Goal: Task Accomplishment & Management: Use online tool/utility

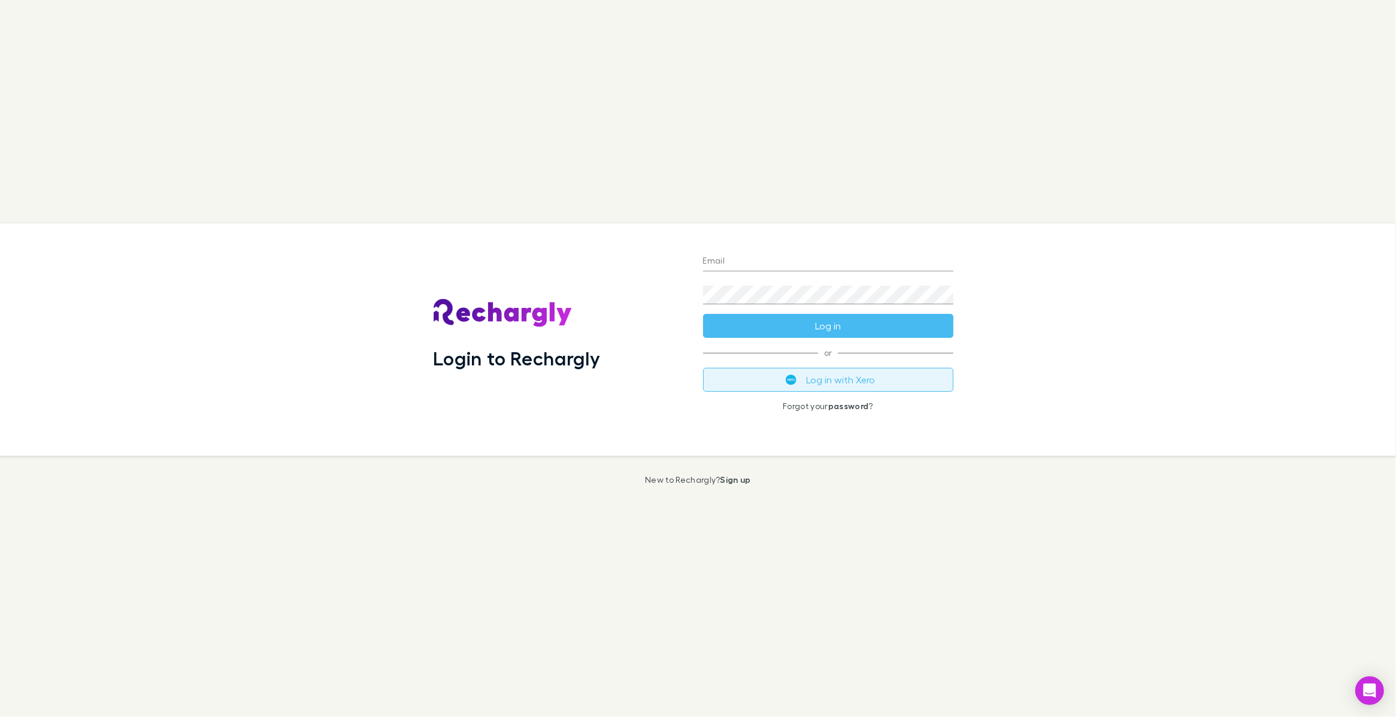
click at [769, 381] on button "Log in with Xero" at bounding box center [828, 380] width 250 height 24
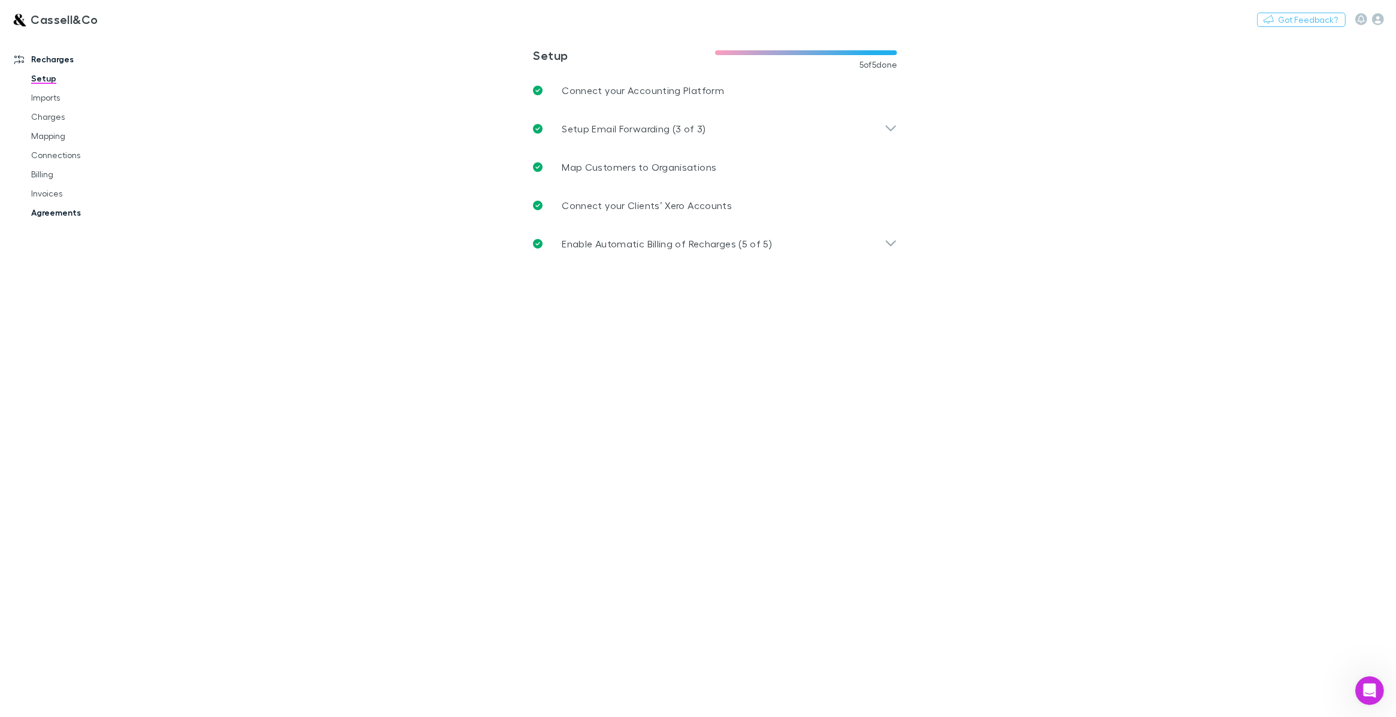
click at [40, 208] on link "Agreements" at bounding box center [93, 212] width 149 height 19
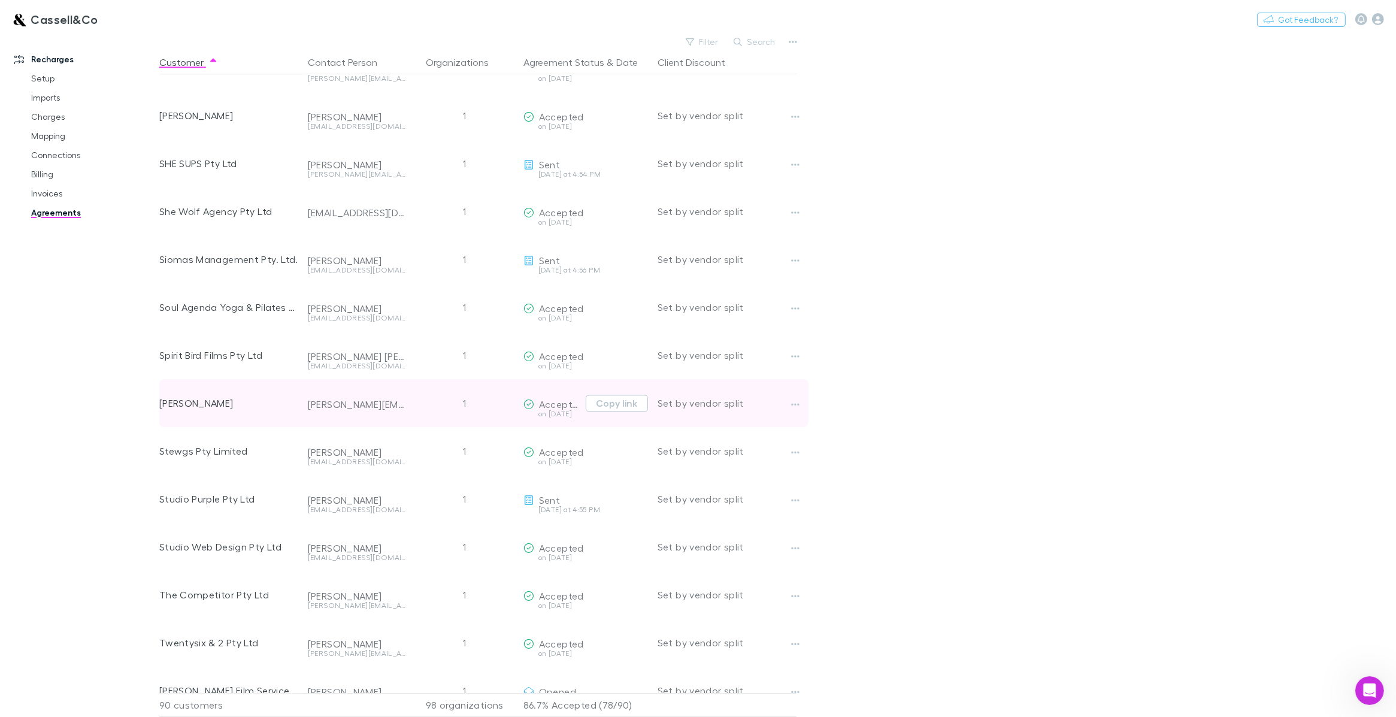
scroll to position [3704, 0]
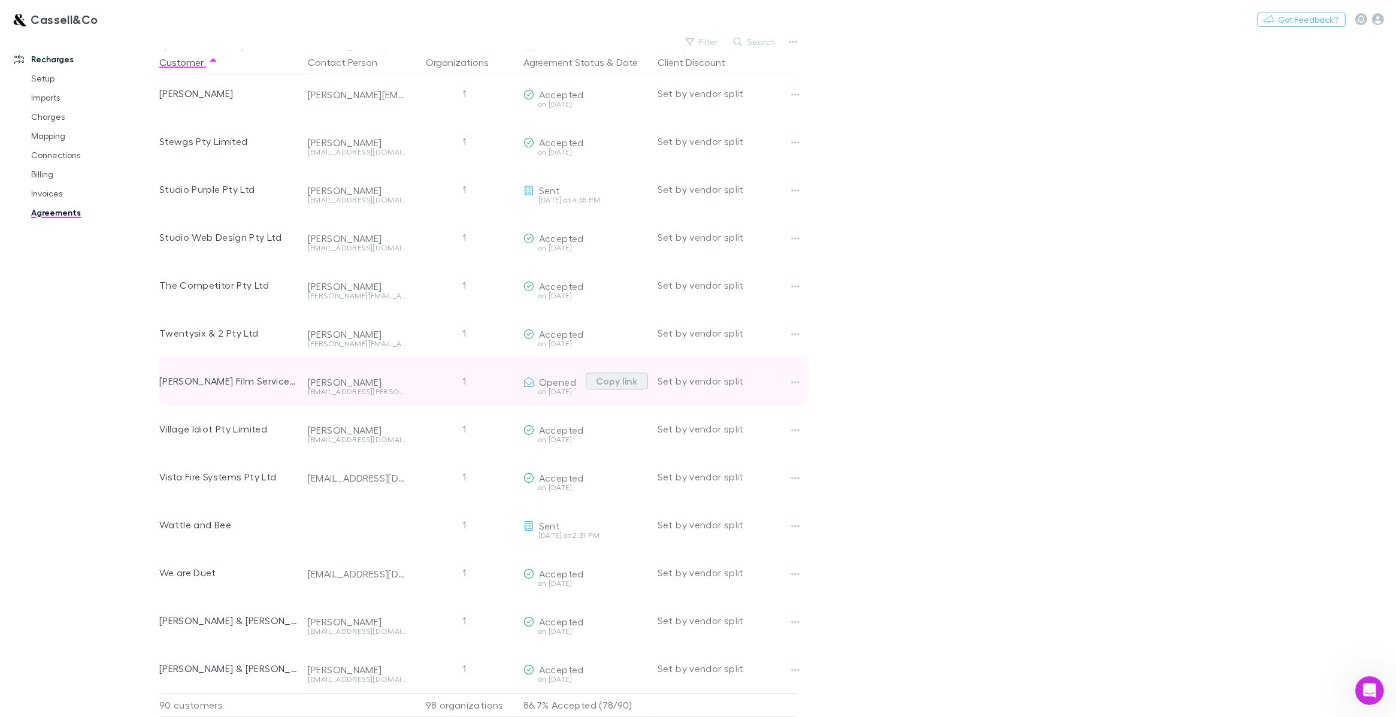
click at [626, 372] on button "Copy link" at bounding box center [617, 380] width 62 height 17
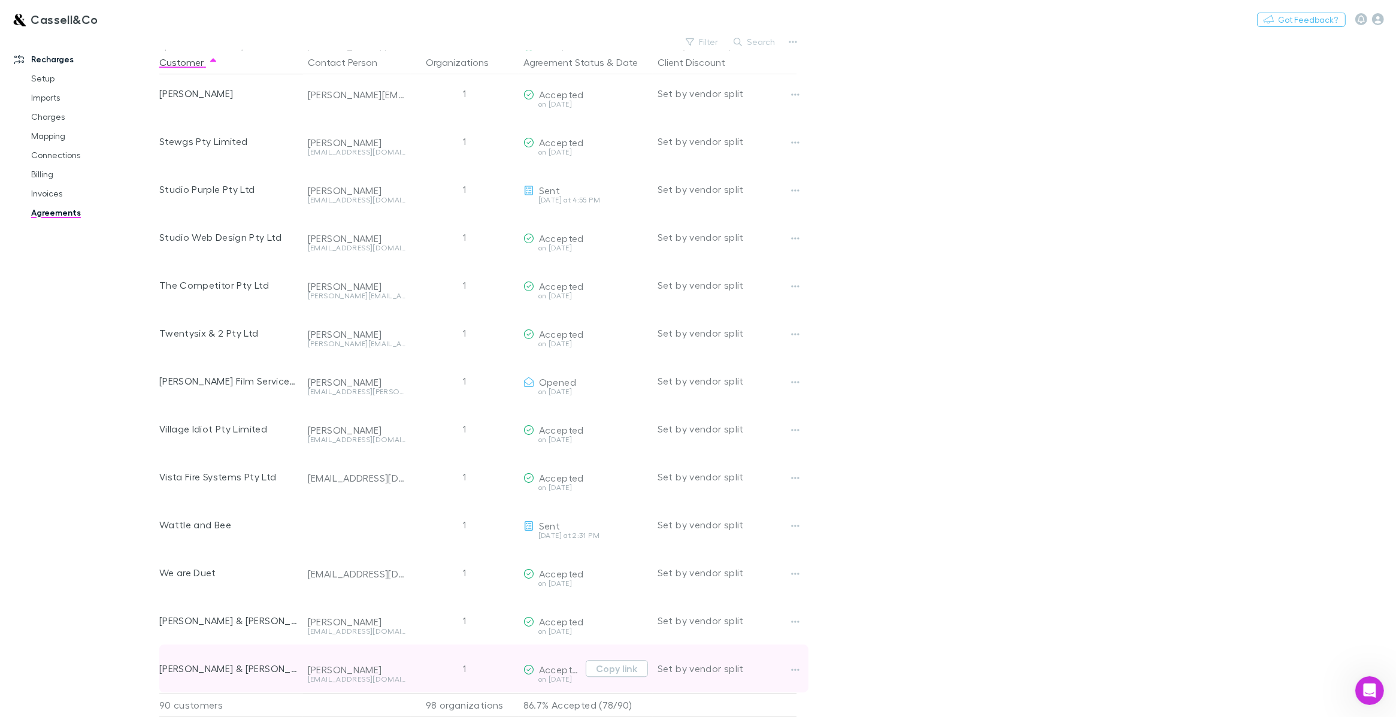
drag, startPoint x: 525, startPoint y: 648, endPoint x: 509, endPoint y: 653, distance: 16.9
click at [525, 647] on div "Accepted" at bounding box center [551, 659] width 57 height 31
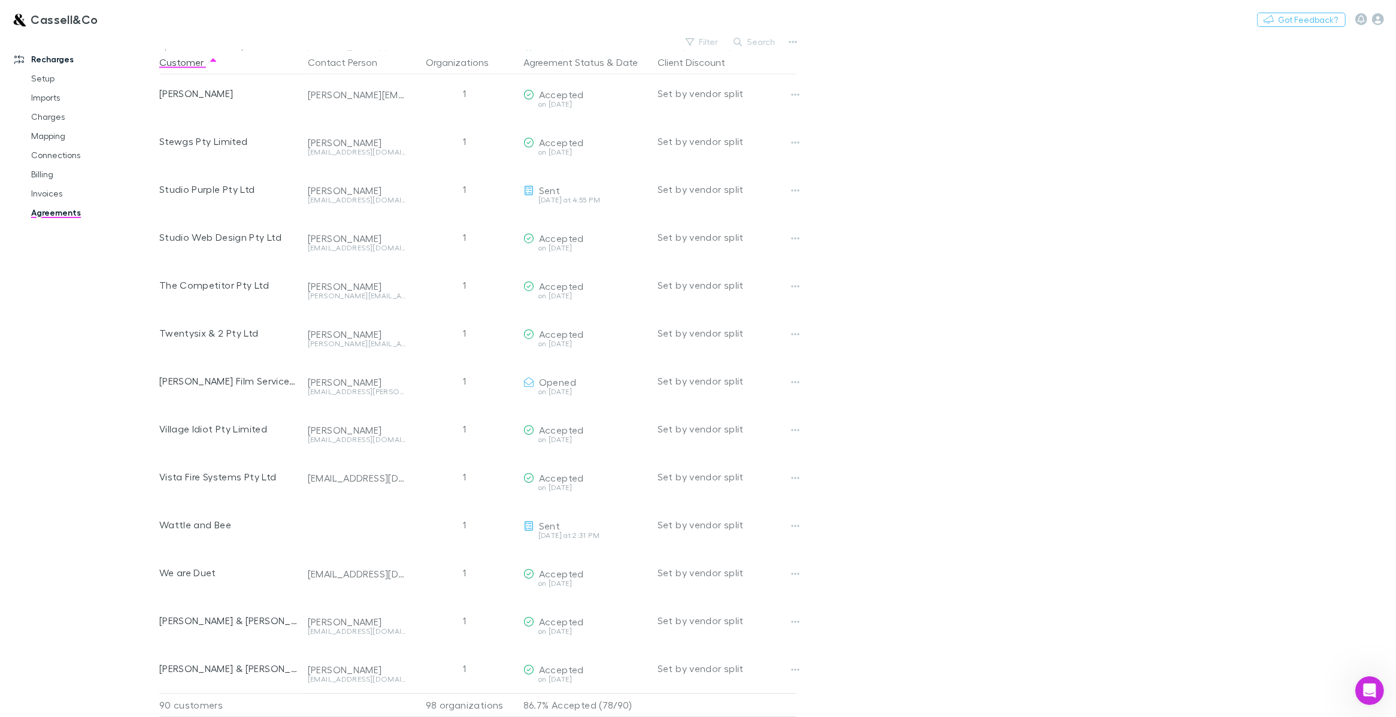
click at [1152, 333] on main "Filter Search Customer Contact Person Organizations Agreement Status & Date Cli…" at bounding box center [777, 375] width 1236 height 683
